Goal: Task Accomplishment & Management: Use online tool/utility

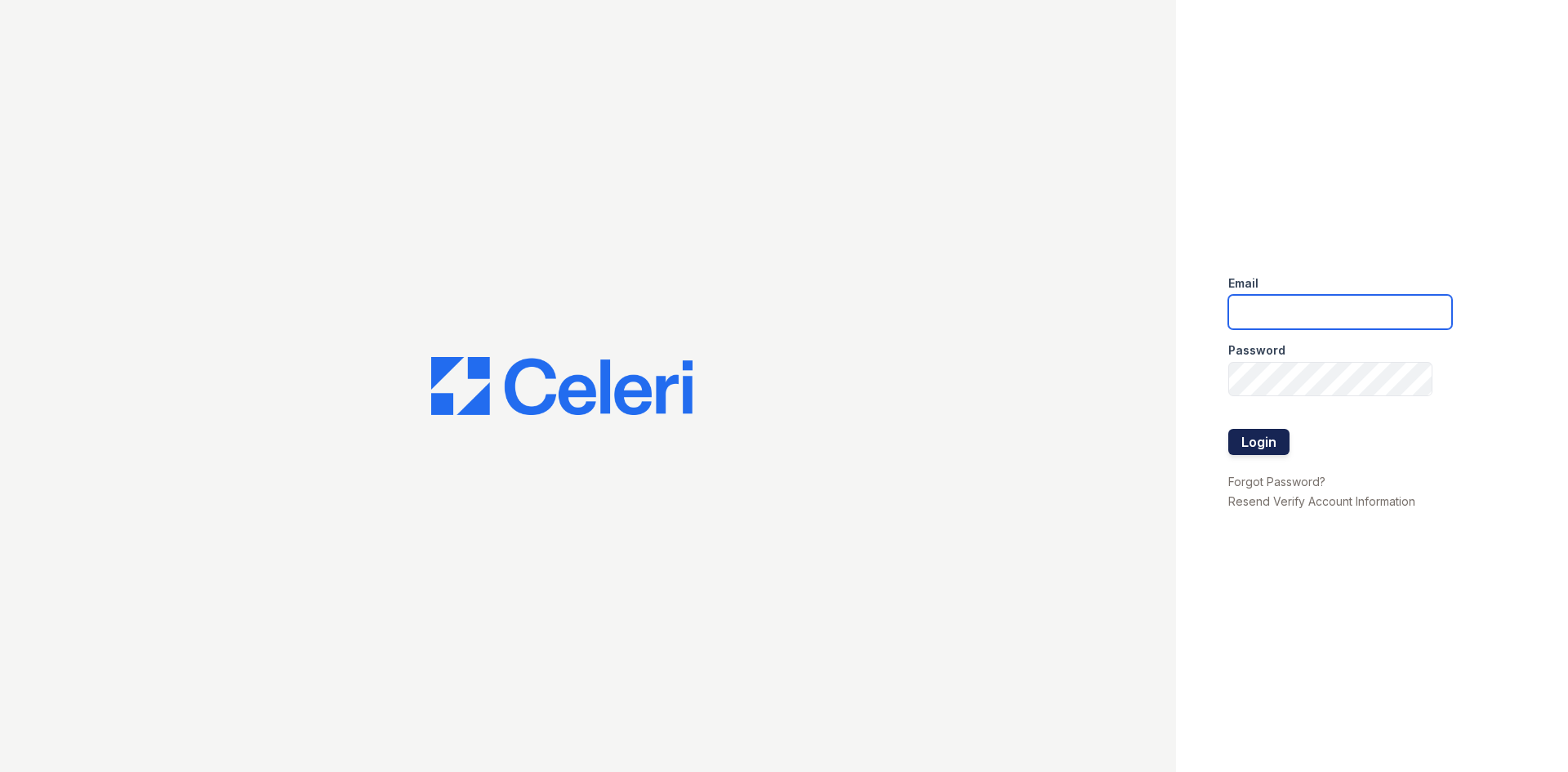
type input "srocha@trinity-pm.com"
click at [1275, 444] on button "Login" at bounding box center [1258, 442] width 61 height 26
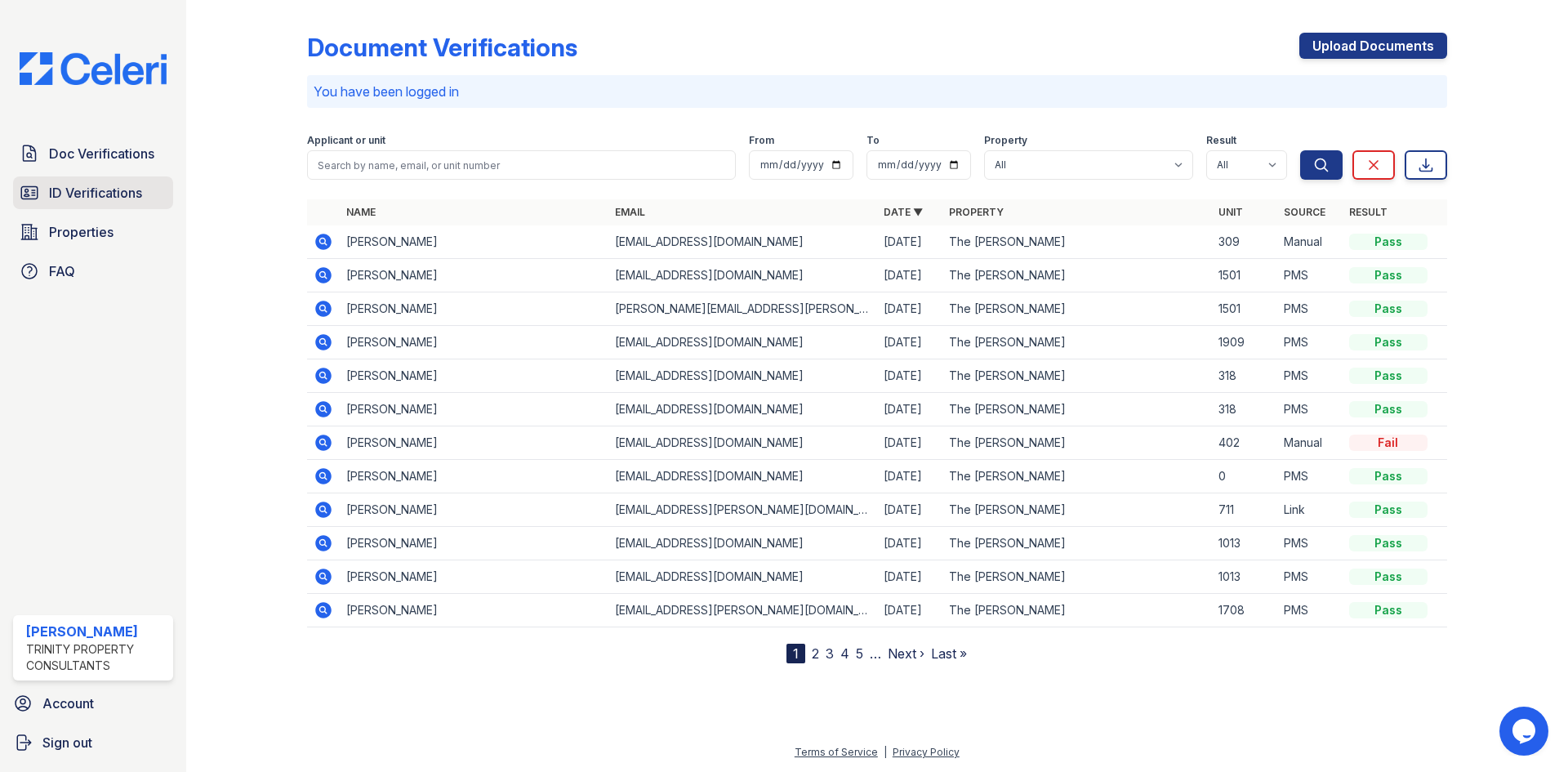
click at [96, 190] on span "ID Verifications" at bounding box center [96, 193] width 93 height 19
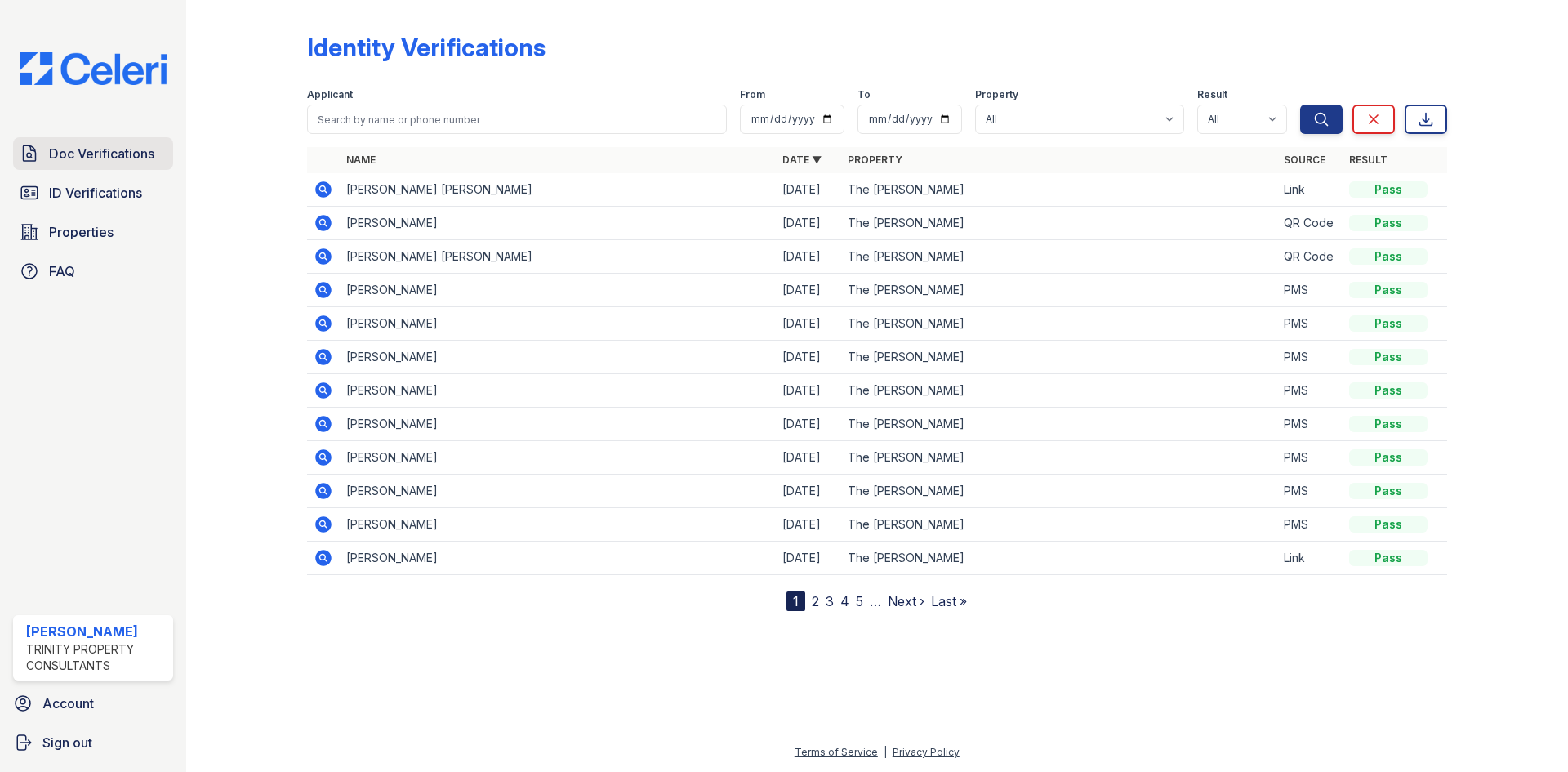
click at [100, 149] on span "Doc Verifications" at bounding box center [102, 153] width 106 height 19
